Goal: Navigation & Orientation: Find specific page/section

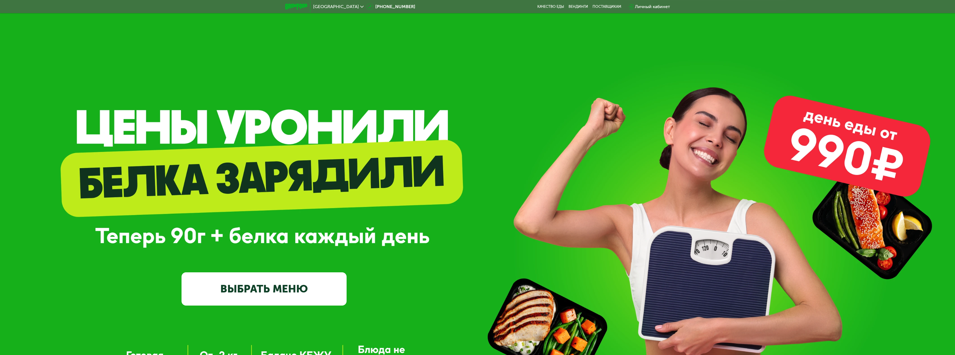
drag, startPoint x: 480, startPoint y: 206, endPoint x: 153, endPoint y: 208, distance: 326.4
click at [479, 206] on div "GrowFood — доставка правильного питания ВЫБРАТЬ МЕНЮ" at bounding box center [477, 229] width 955 height 153
click at [575, 237] on div "GrowFood — доставка правильного питания ВЫБРАТЬ МЕНЮ" at bounding box center [477, 229] width 955 height 153
